Goal: Information Seeking & Learning: Learn about a topic

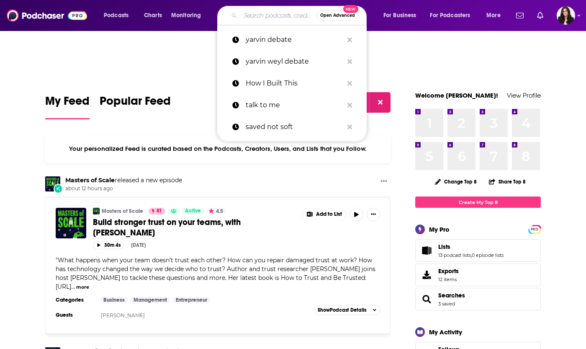
click at [262, 12] on input "Search podcasts, credits, & more..." at bounding box center [278, 15] width 76 height 13
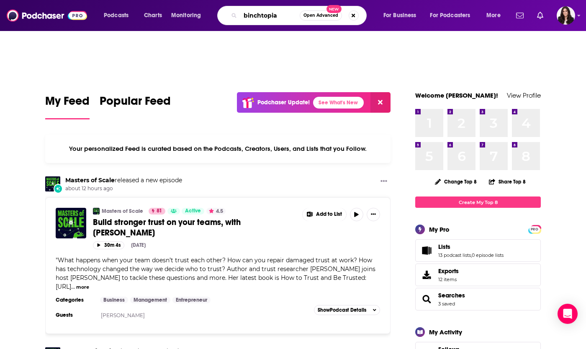
type input "binchtopia"
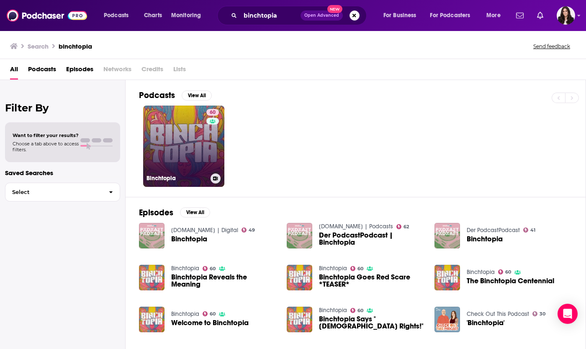
click at [159, 180] on h3 "Binchtopia" at bounding box center [177, 178] width 61 height 7
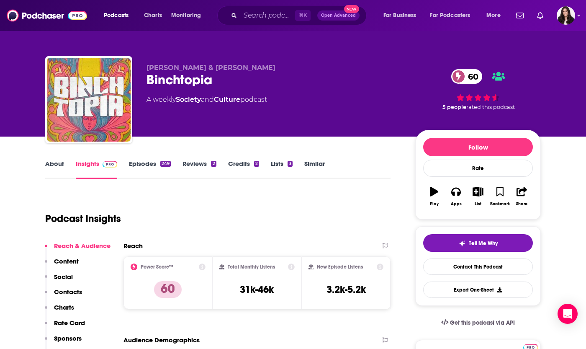
scroll to position [120, 0]
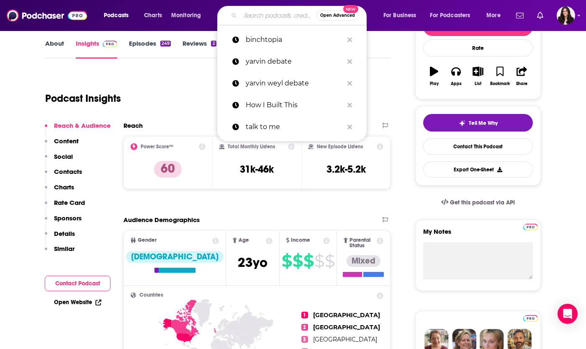
click at [250, 17] on input "Search podcasts, credits, & more..." at bounding box center [278, 15] width 76 height 13
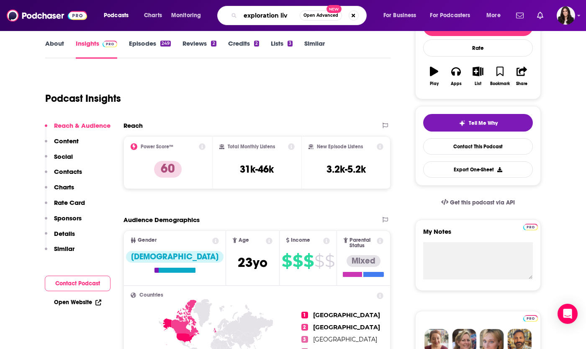
type input "exploration live"
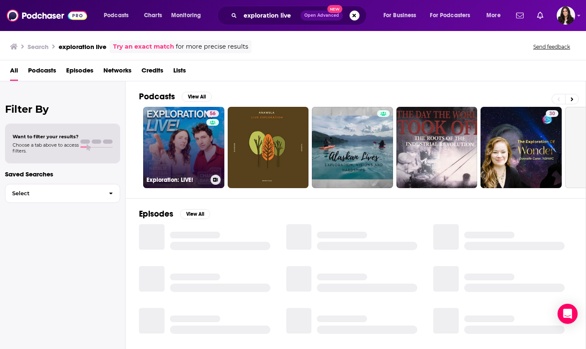
click at [191, 118] on link "56 Exploration: LIVE!" at bounding box center [183, 147] width 81 height 81
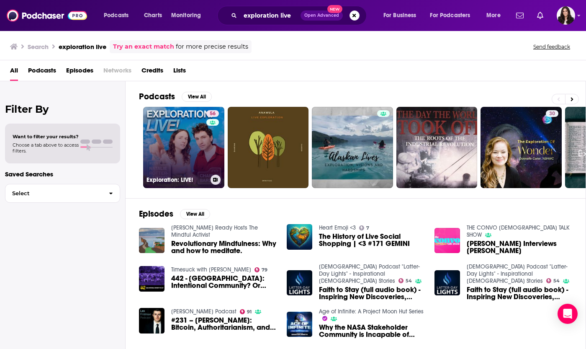
click at [198, 124] on link "56 Exploration: LIVE!" at bounding box center [183, 147] width 81 height 81
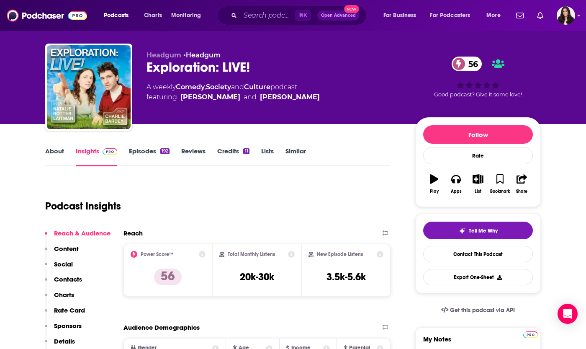
scroll to position [13, 0]
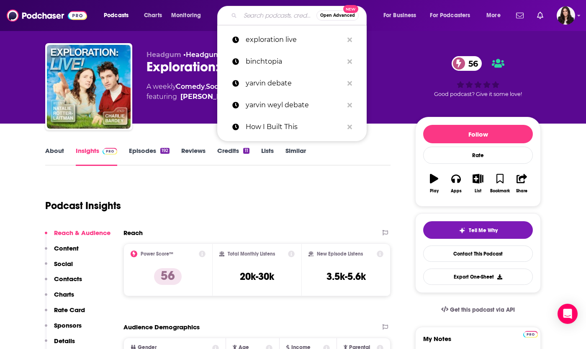
click at [266, 14] on input "Search podcasts, credits, & more..." at bounding box center [278, 15] width 76 height 13
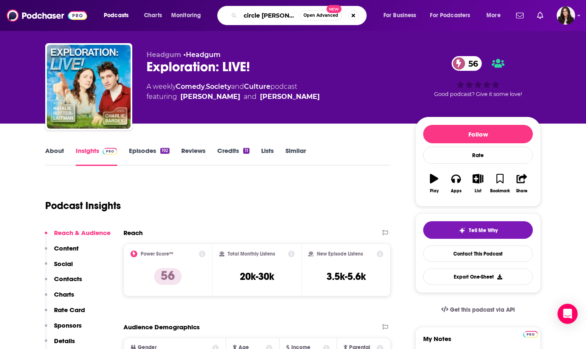
type input "circle time"
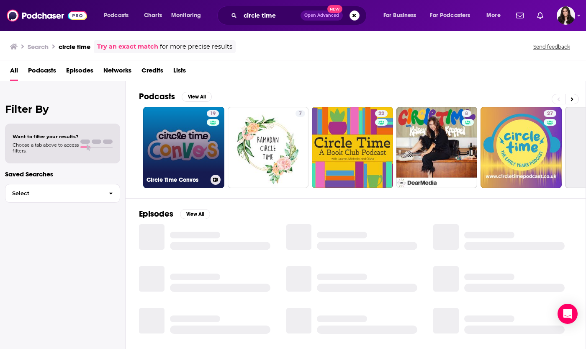
click at [163, 149] on link "19 Circle Time Convos" at bounding box center [183, 147] width 81 height 81
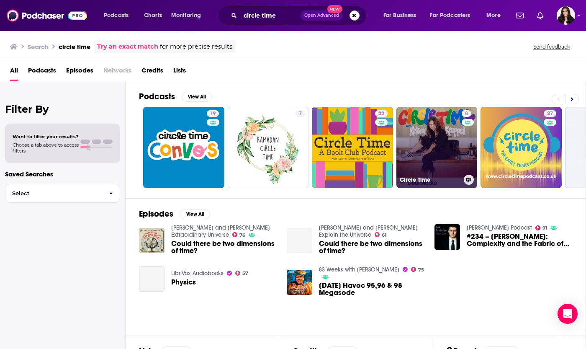
click at [439, 144] on link "8 Circle Time" at bounding box center [437, 147] width 81 height 81
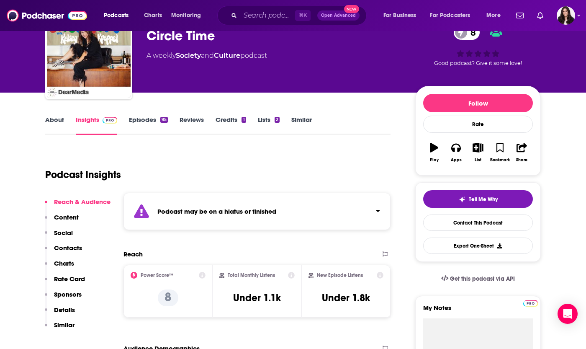
scroll to position [45, 0]
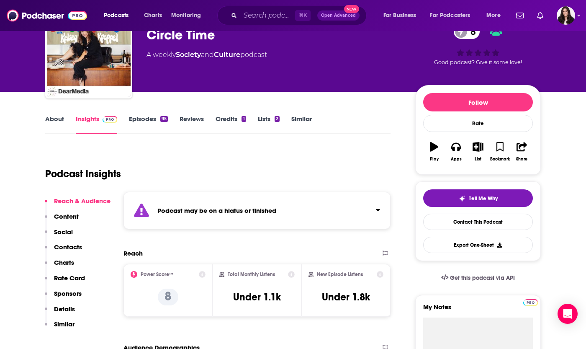
click at [152, 122] on link "Episodes 95" at bounding box center [148, 124] width 39 height 19
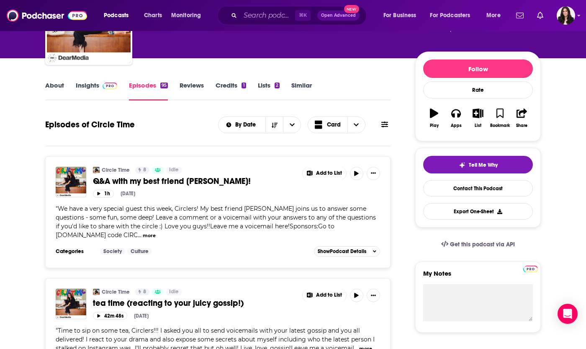
scroll to position [80, 0]
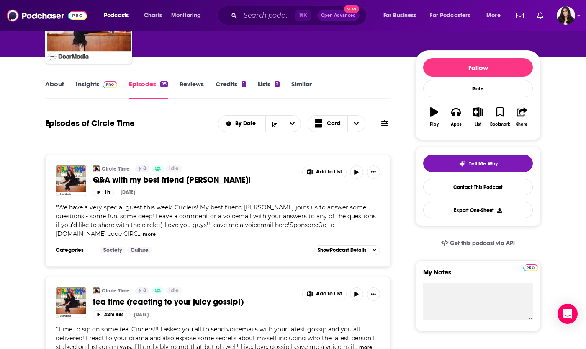
click at [286, 24] on div "⌘ K Open Advanced New" at bounding box center [292, 15] width 150 height 19
click at [270, 15] on input "Search podcasts, credits, & more..." at bounding box center [267, 15] width 55 height 13
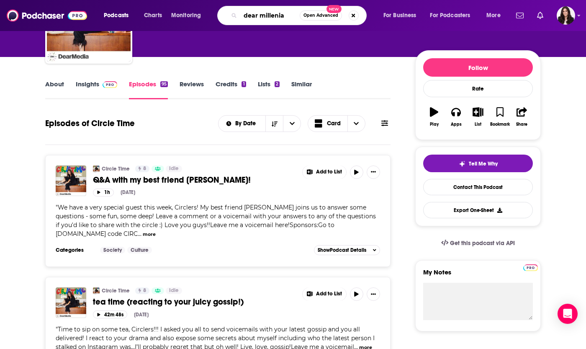
type input "dear millenial"
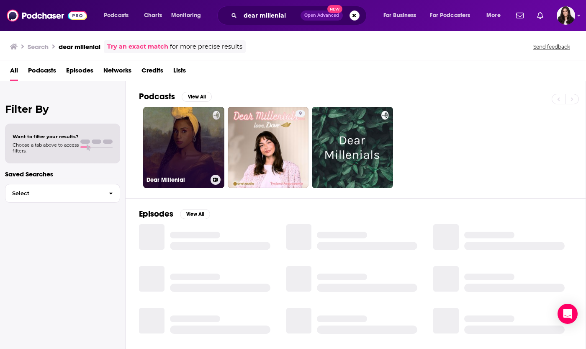
click at [192, 115] on link "Dear Millenial" at bounding box center [183, 147] width 81 height 81
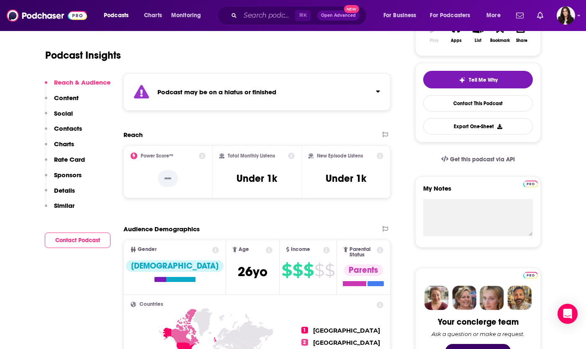
scroll to position [164, 0]
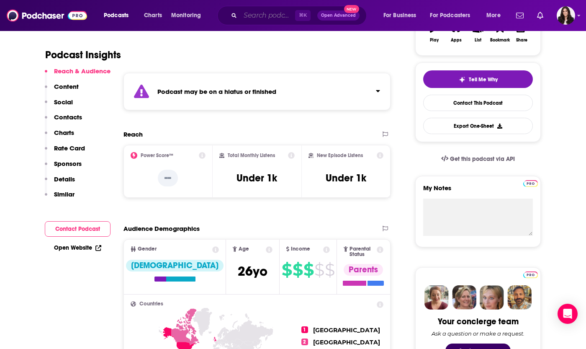
click at [253, 15] on input "Search podcasts, credits, & more..." at bounding box center [267, 15] width 55 height 13
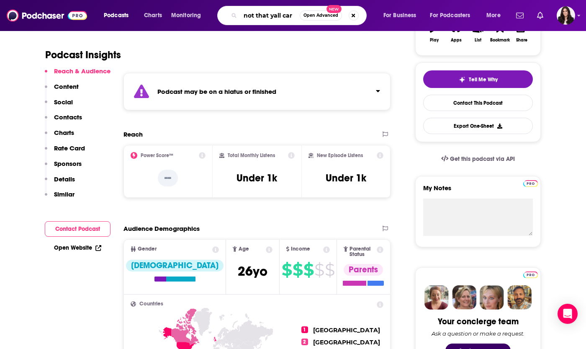
type input "not that yall care"
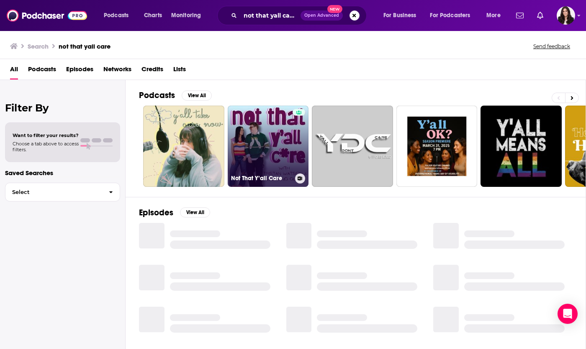
click at [283, 142] on link "Not That Y’all Care" at bounding box center [268, 146] width 81 height 81
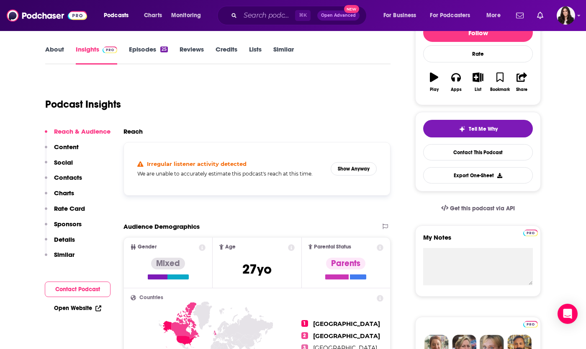
scroll to position [116, 0]
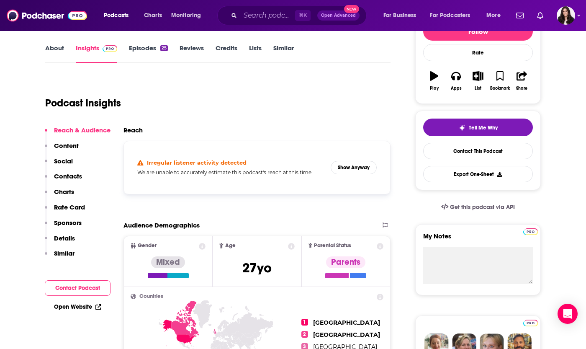
click at [142, 49] on link "Episodes 25" at bounding box center [148, 53] width 39 height 19
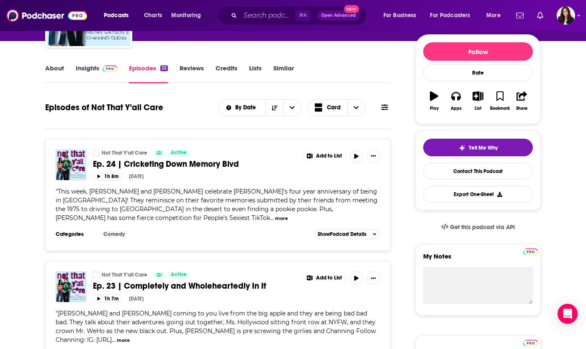
scroll to position [98, 0]
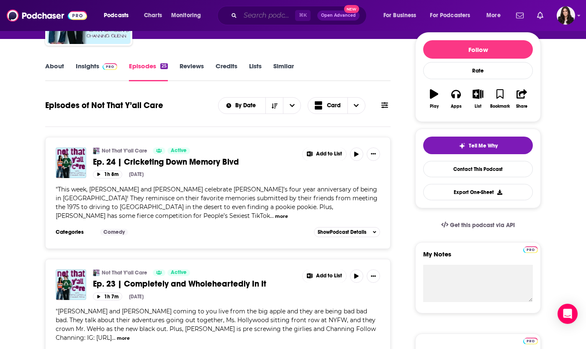
click at [247, 21] on input "Search podcasts, credits, & more..." at bounding box center [267, 15] width 55 height 13
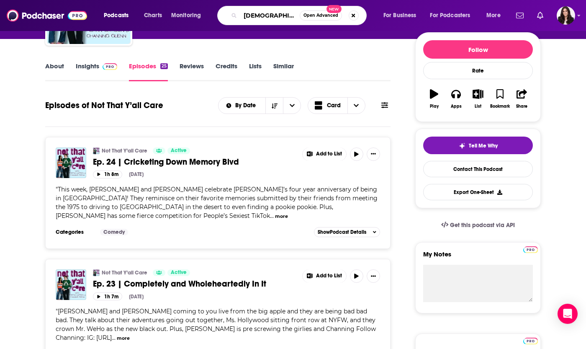
type input "[DEMOGRAPHIC_DATA] and tangents"
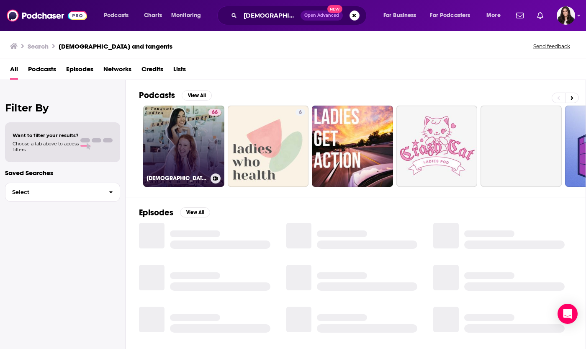
click at [186, 128] on link "66 [DEMOGRAPHIC_DATA] & Tangents" at bounding box center [183, 146] width 81 height 81
